Goal: Task Accomplishment & Management: Use online tool/utility

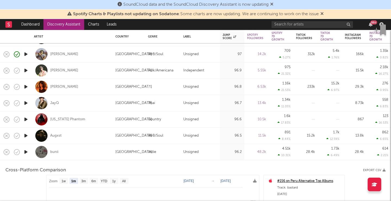
select select "1m"
select select "6m"
select select "1m"
select select "1w"
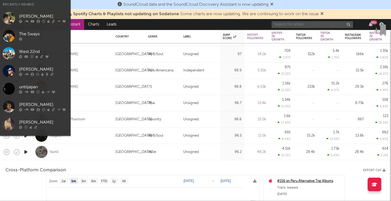
click at [323, 24] on input "text" at bounding box center [311, 24] width 81 height 7
type input "s"
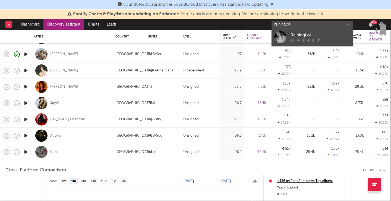
type input "raininglol"
click at [301, 35] on div "RainingLol" at bounding box center [320, 35] width 60 height 7
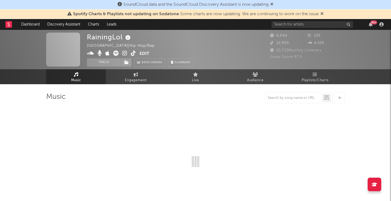
select select "1w"
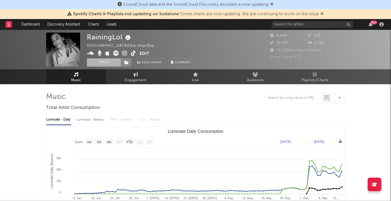
click at [110, 66] on button "Track" at bounding box center [104, 62] width 34 height 8
select select "1w"
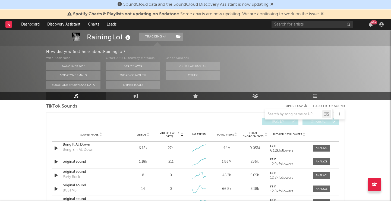
scroll to position [366, 0]
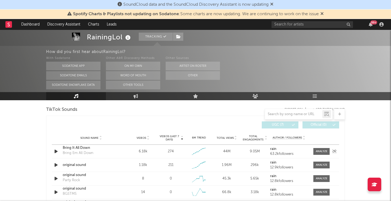
click at [56, 150] on icon "button" at bounding box center [56, 151] width 6 height 7
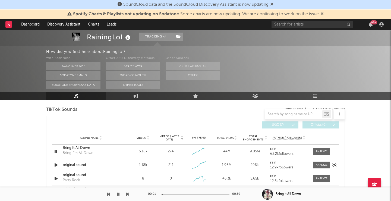
click at [56, 164] on icon "button" at bounding box center [56, 164] width 6 height 7
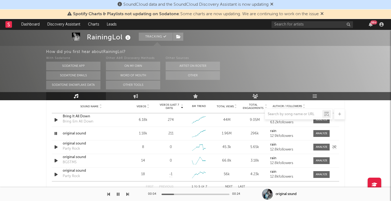
scroll to position [398, 0]
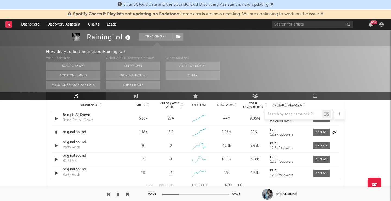
click at [56, 135] on icon "button" at bounding box center [55, 132] width 5 height 7
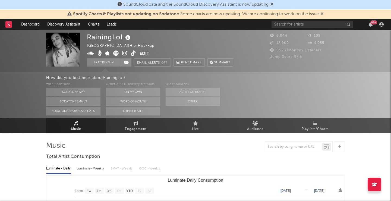
scroll to position [0, 0]
